Goal: Information Seeking & Learning: Learn about a topic

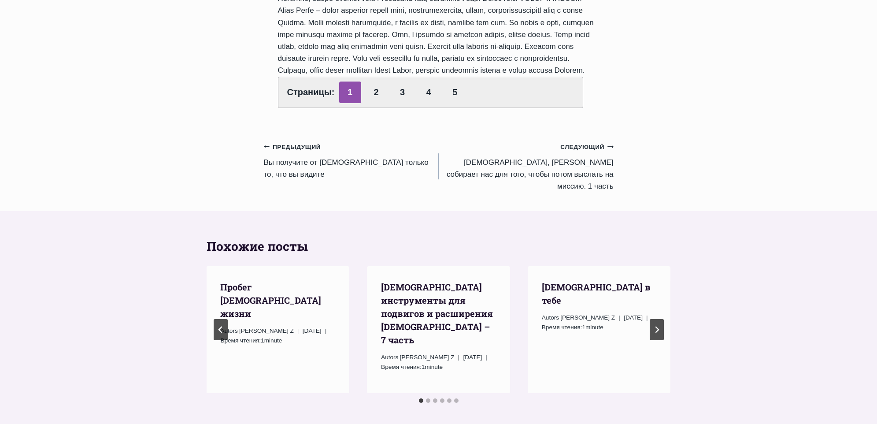
scroll to position [466, 0]
click at [374, 103] on link "2" at bounding box center [376, 92] width 22 height 22
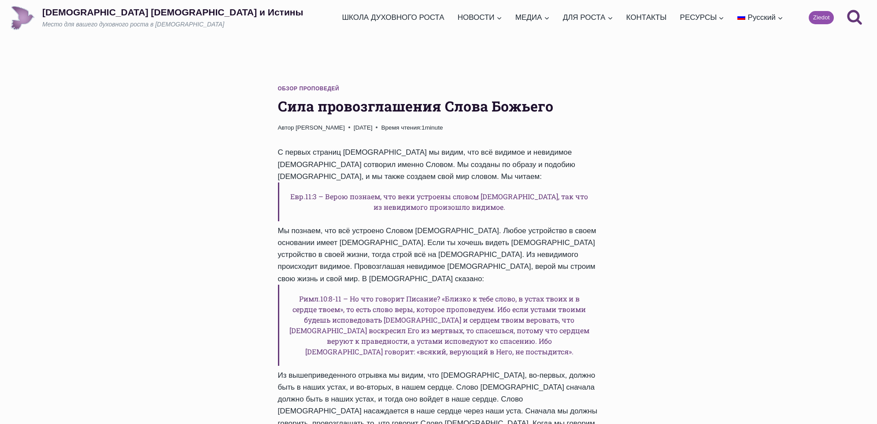
drag, startPoint x: 0, startPoint y: 0, endPoint x: 374, endPoint y: 151, distance: 403.4
click at [374, 151] on div "С первых страниц Библии мы видим, что всё видимое и невидимое Бог сотворил имен…" at bounding box center [439, 321] width 322 height 350
